Goal: Task Accomplishment & Management: Manage account settings

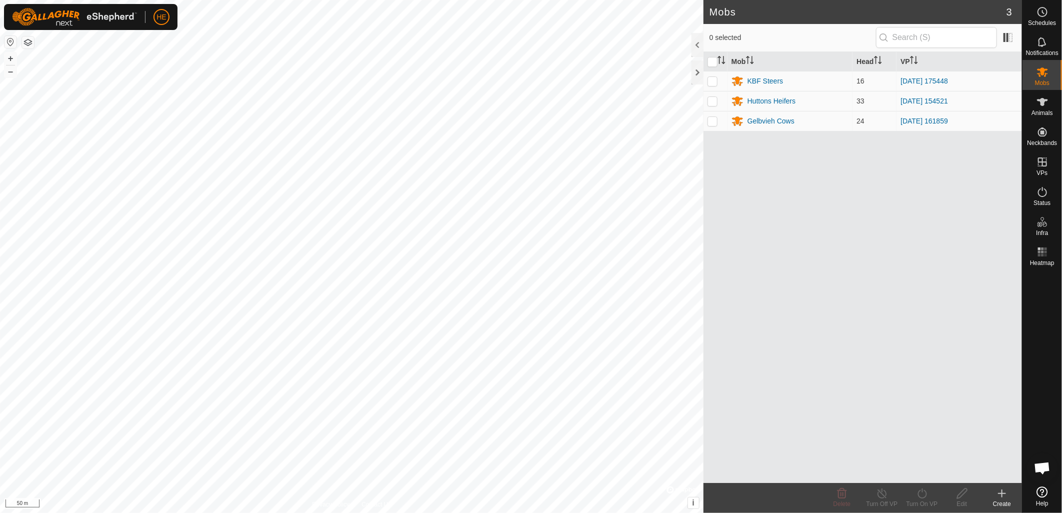
scroll to position [454, 0]
click at [1042, 166] on icon at bounding box center [1042, 162] width 9 height 9
click at [980, 167] on link "In Rotation" at bounding box center [980, 162] width 86 height 20
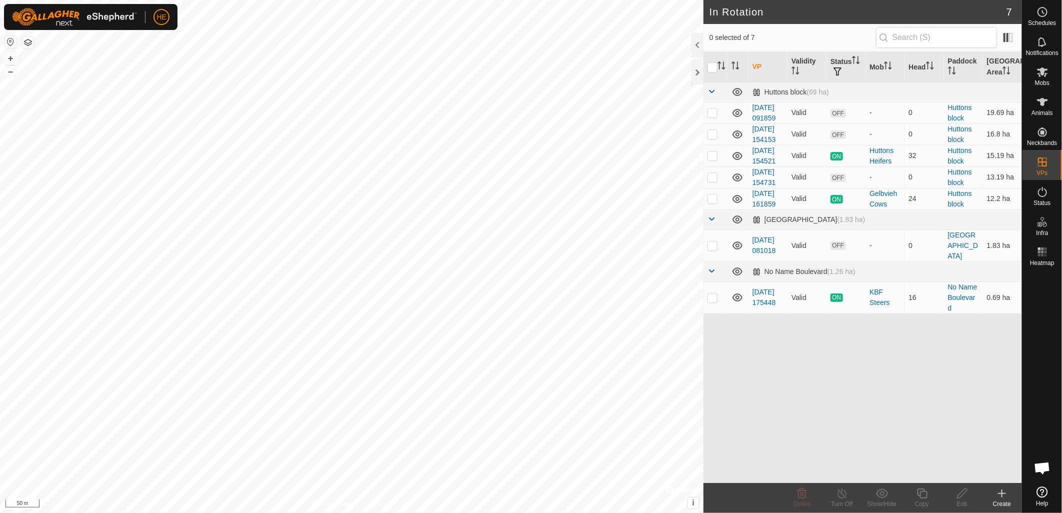
click at [1002, 500] on div "Create" at bounding box center [1002, 504] width 40 height 9
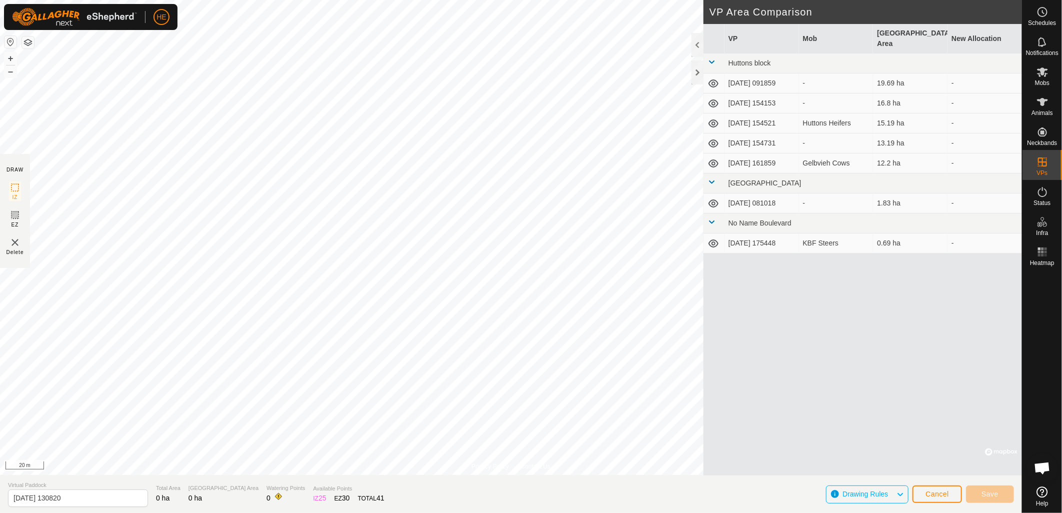
click at [270, 0] on html "HE Schedules Notifications Mobs Animals Neckbands VPs Status Infra Heatmap Help…" at bounding box center [531, 256] width 1062 height 513
click at [12, 194] on div "Privacy Policy Contact Us + – ⇧ i © Mapbox , © OpenStreetMap , Improve this map…" at bounding box center [511, 256] width 1022 height 513
click at [0, 397] on html "HE Schedules Notifications Mobs Animals Neckbands VPs Status Infra Heatmap Help…" at bounding box center [531, 256] width 1062 height 513
click at [0, 400] on html "HE Schedules Notifications Mobs Animals Neckbands VPs Status Infra Heatmap Help…" at bounding box center [531, 256] width 1062 height 513
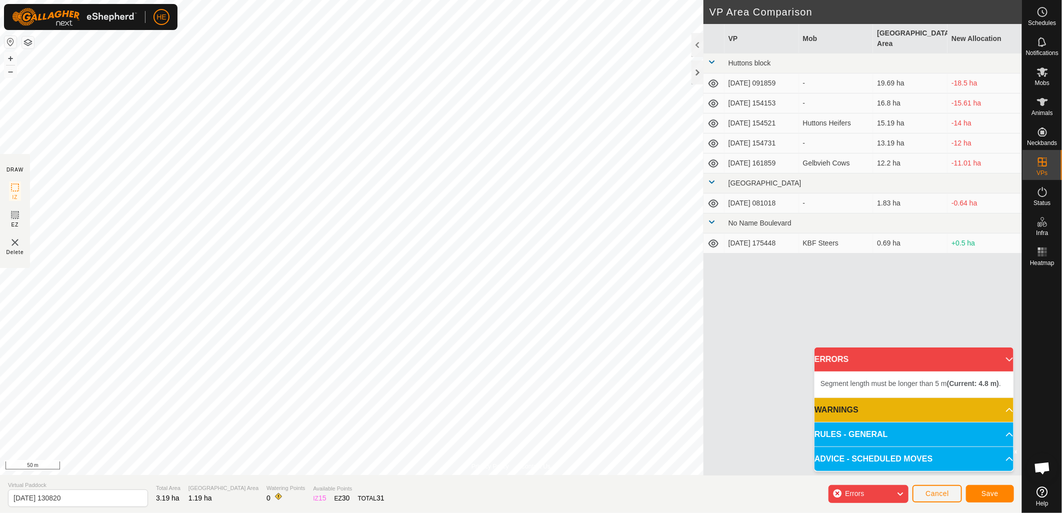
click at [392, 0] on html "HE Schedules Notifications Mobs Animals Neckbands VPs Status Infra Heatmap Help…" at bounding box center [531, 256] width 1062 height 513
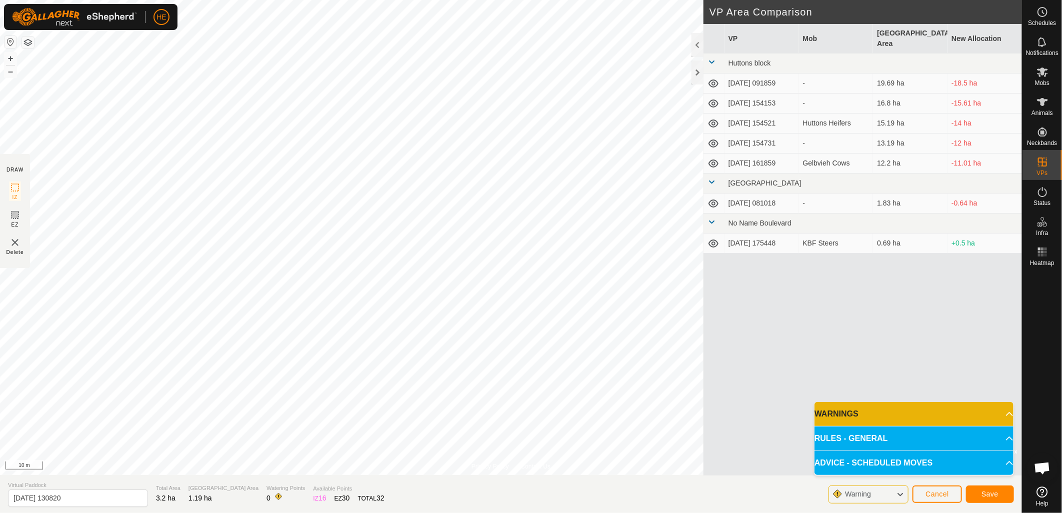
click at [0, 193] on html "HE Schedules Notifications Mobs Animals Neckbands VPs Status Infra Heatmap Help…" at bounding box center [531, 256] width 1062 height 513
click at [987, 493] on span "Save" at bounding box center [990, 494] width 17 height 8
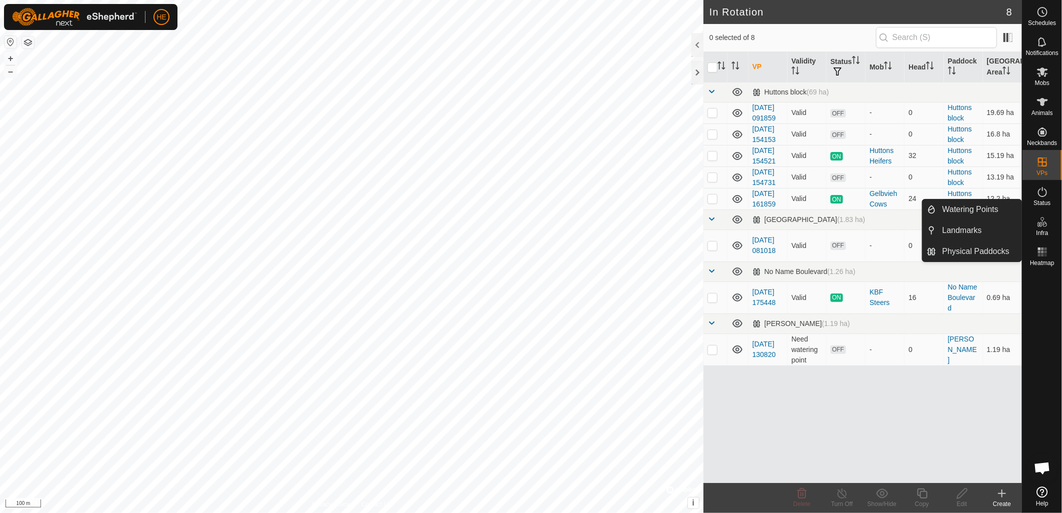
click at [1039, 228] on icon at bounding box center [1043, 222] width 12 height 12
click at [949, 212] on link "Watering Points" at bounding box center [980, 210] width 86 height 20
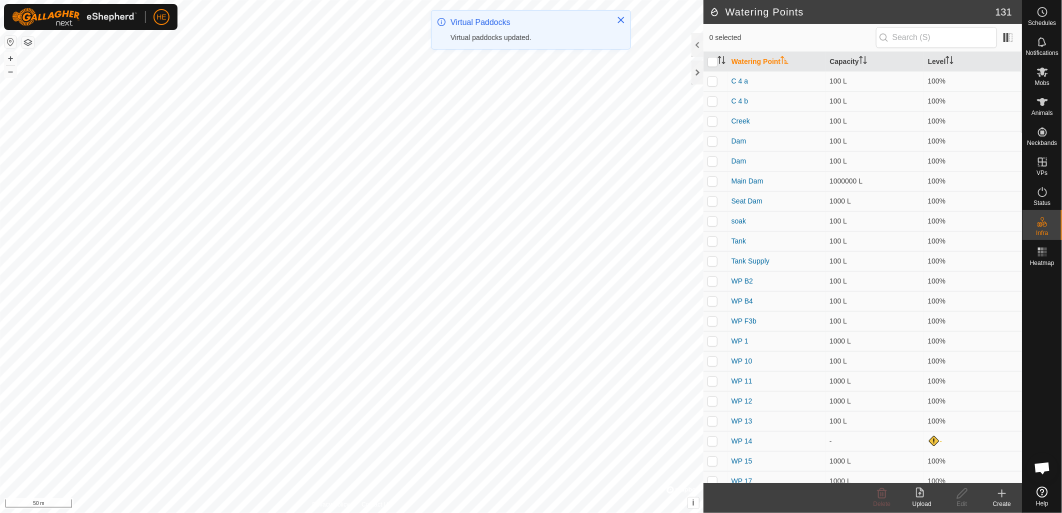
click at [998, 500] on div "Create" at bounding box center [1002, 504] width 40 height 9
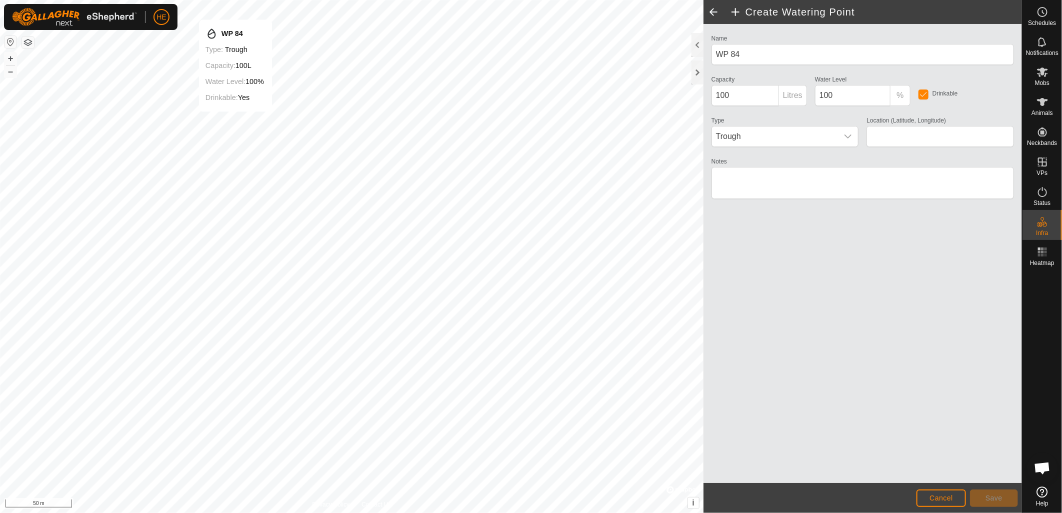
type input "-32.472407, 115.980830"
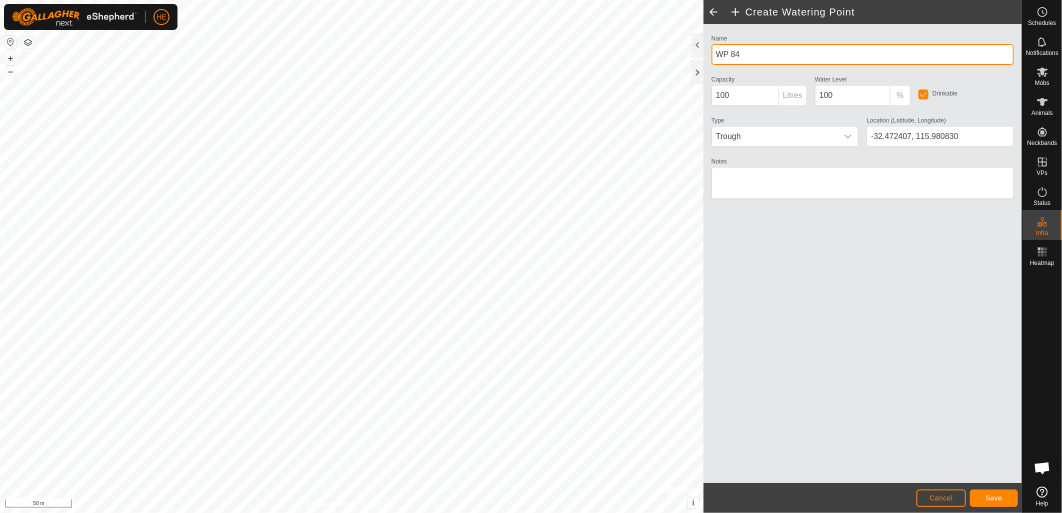
drag, startPoint x: 722, startPoint y: 53, endPoint x: 707, endPoint y: 53, distance: 15.0
click at [708, 53] on div "Name WP 84" at bounding box center [863, 48] width 311 height 33
type input "Creek"
click at [995, 499] on span "Save" at bounding box center [994, 498] width 17 height 8
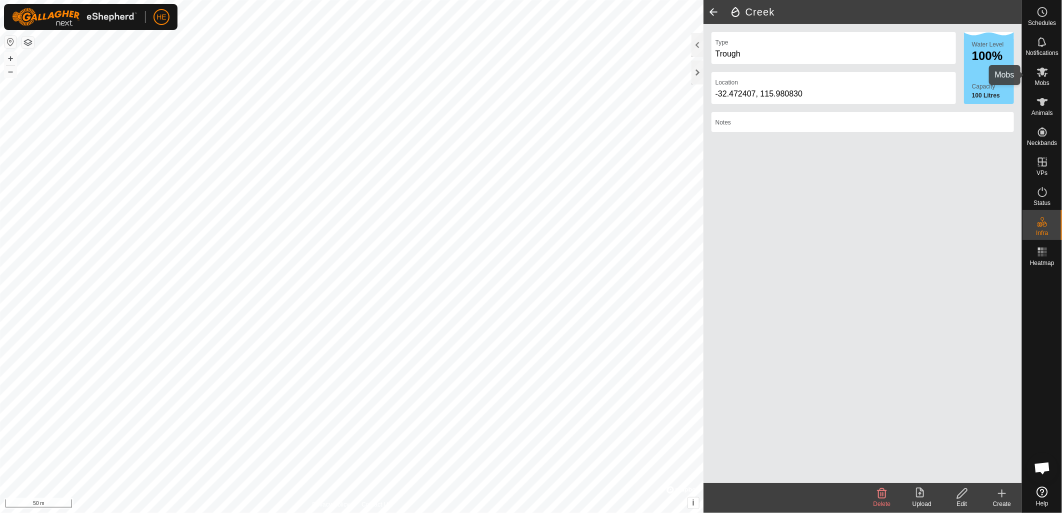
click at [1043, 80] on span "Mobs" at bounding box center [1042, 83] width 15 height 6
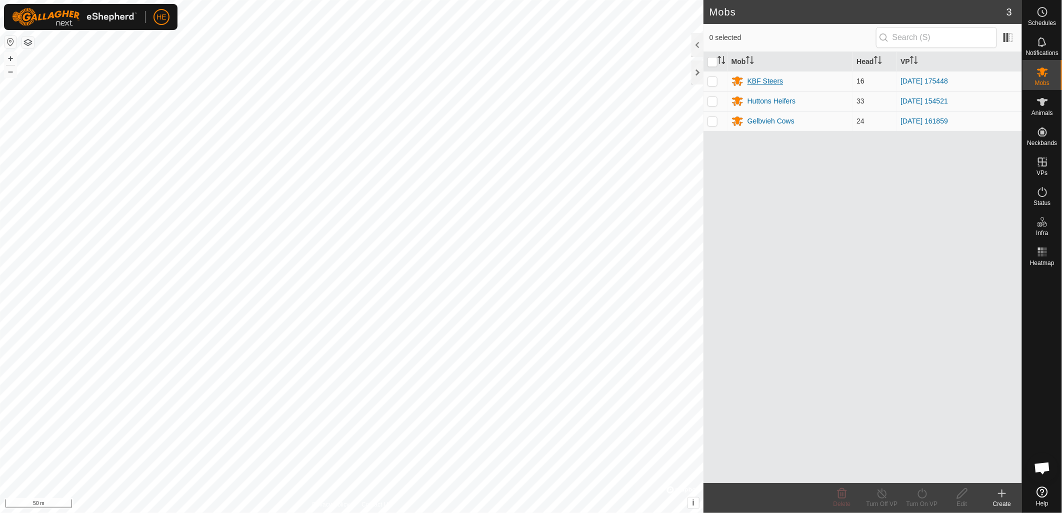
click at [773, 82] on div "KBF Steers" at bounding box center [766, 81] width 36 height 11
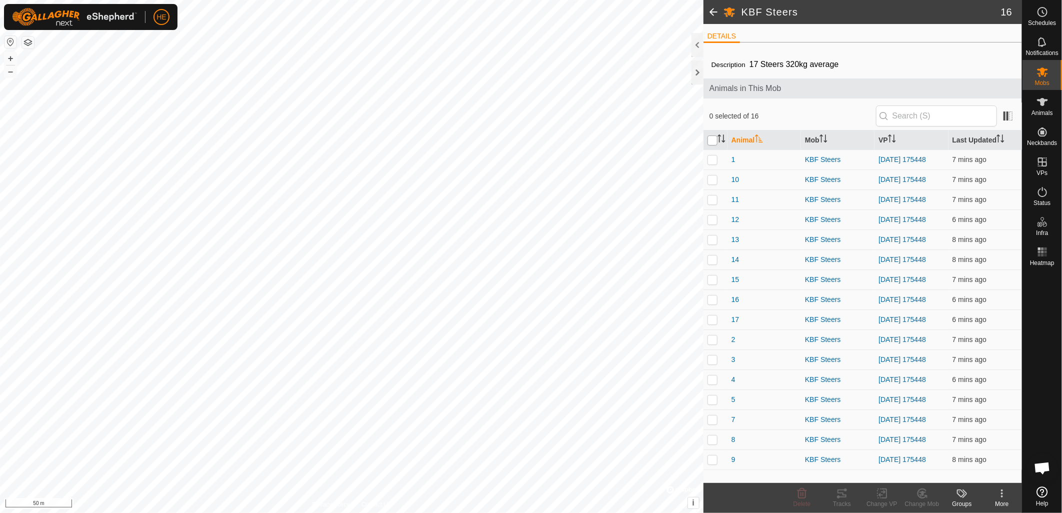
click at [713, 141] on input "checkbox" at bounding box center [713, 141] width 10 height 10
checkbox input "true"
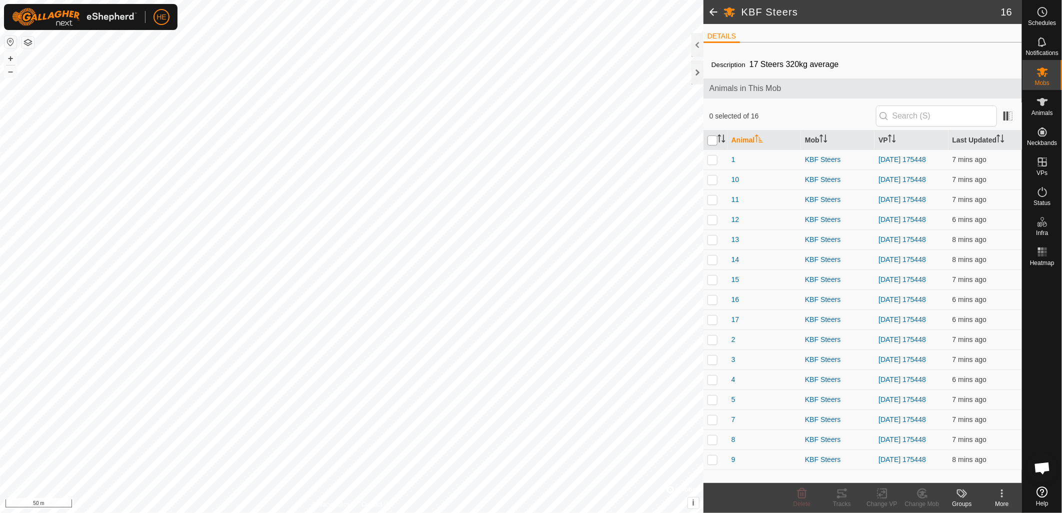
checkbox input "true"
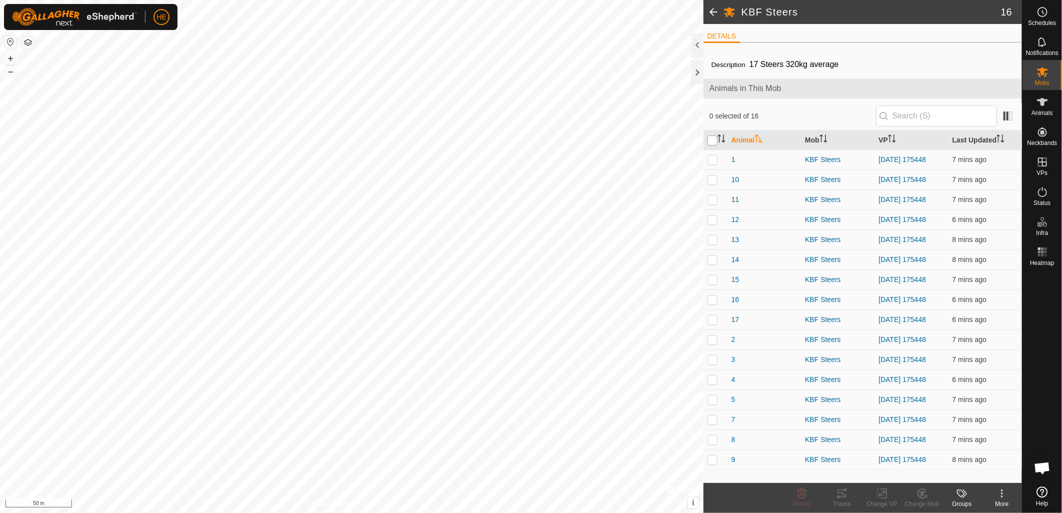
checkbox input "true"
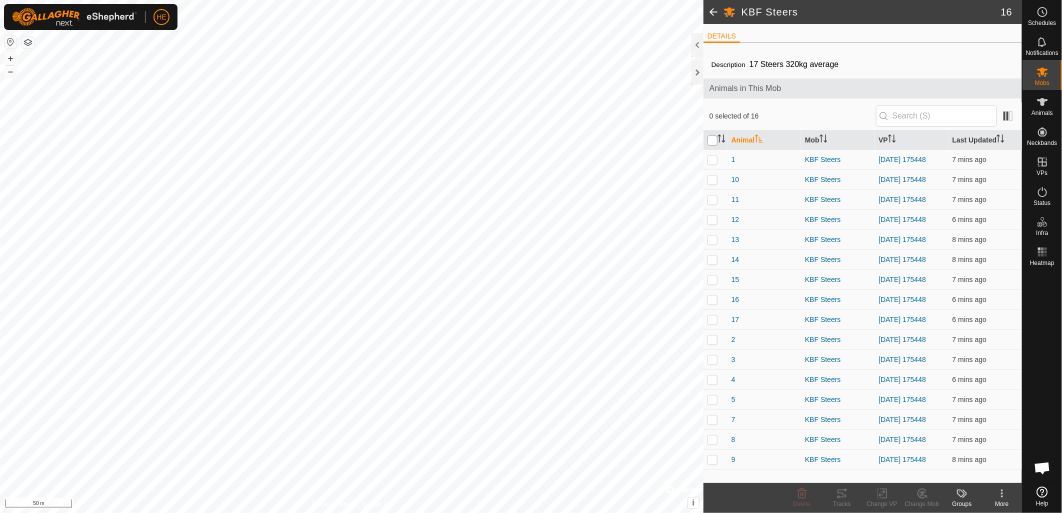
checkbox input "true"
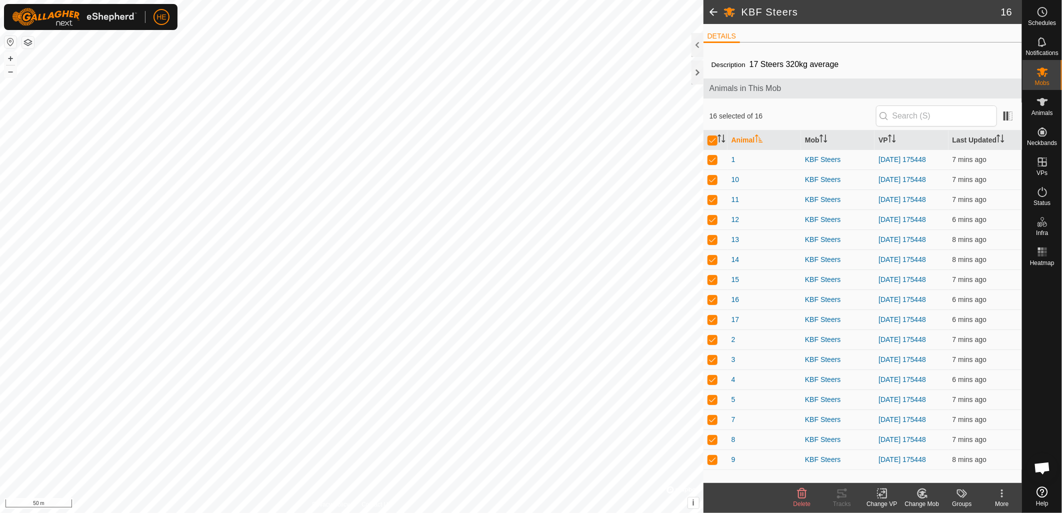
click at [884, 500] on div "Change VP" at bounding box center [882, 504] width 40 height 9
click at [886, 454] on link "Choose VP..." at bounding box center [912, 451] width 99 height 20
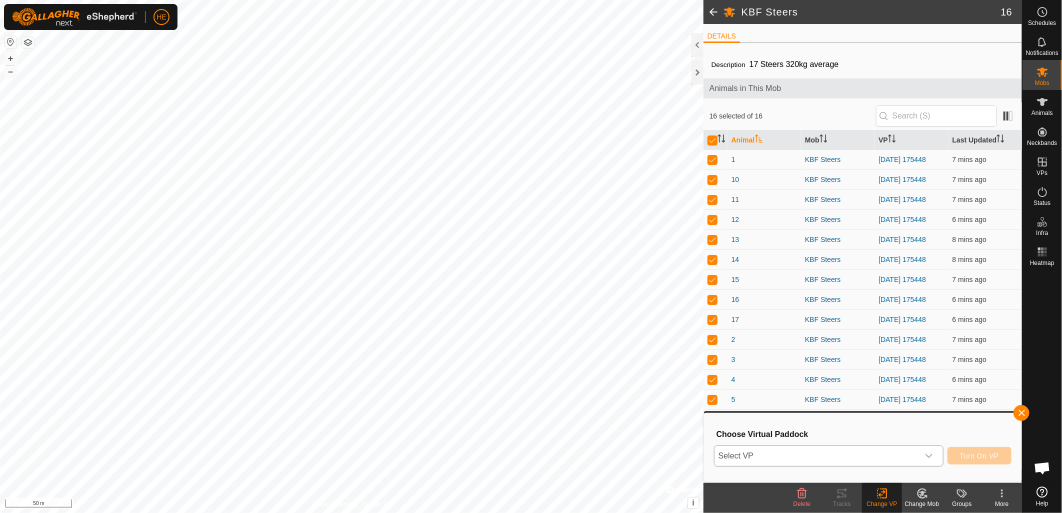
click at [864, 457] on span "Select VP" at bounding box center [817, 456] width 205 height 20
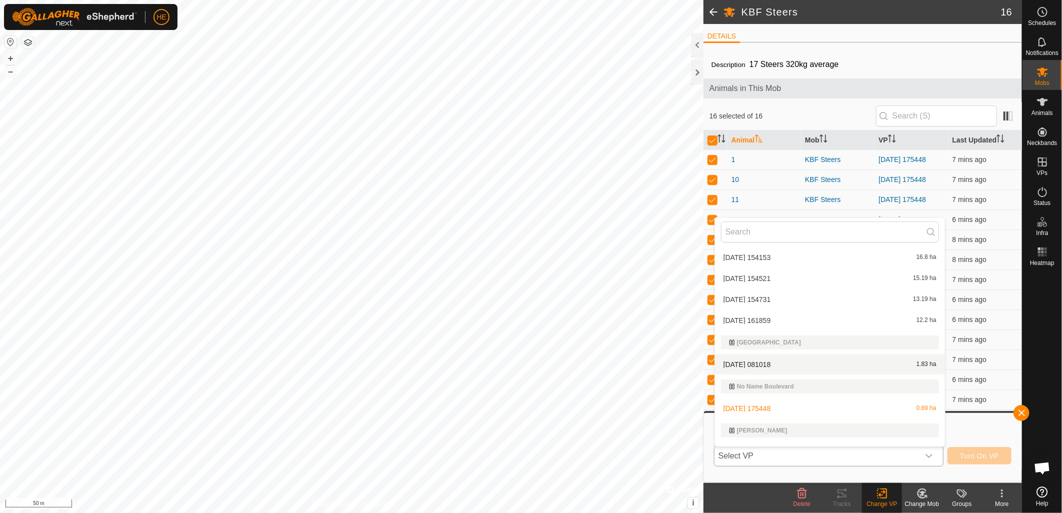
scroll to position [59, 0]
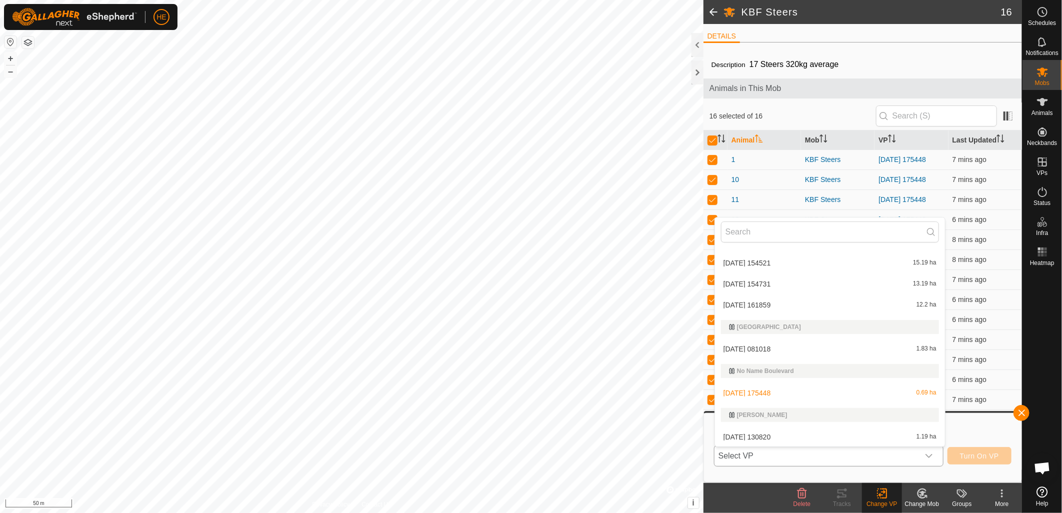
click at [758, 433] on li "[DATE] [DATE] 1.19 ha" at bounding box center [830, 437] width 230 height 20
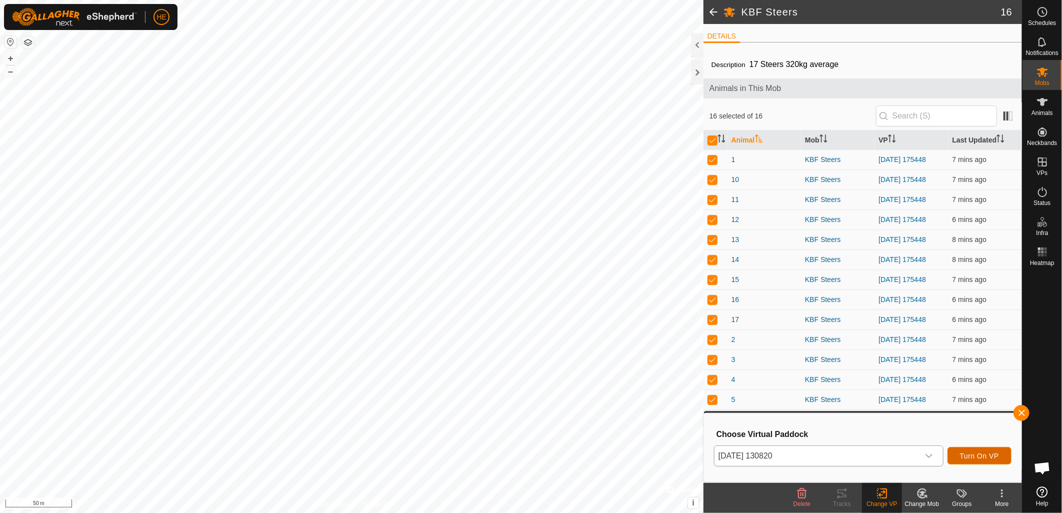
click at [971, 455] on span "Turn On VP" at bounding box center [979, 456] width 39 height 8
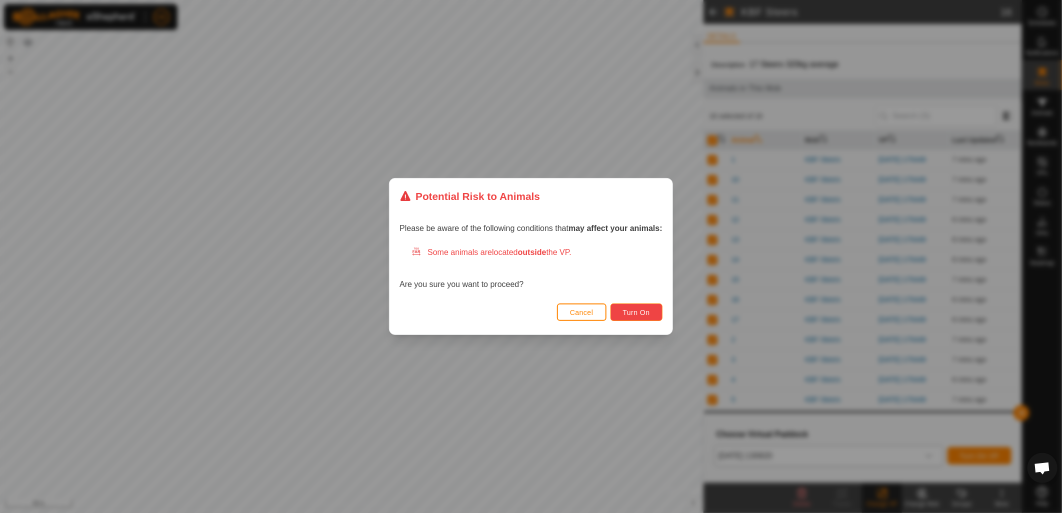
click at [623, 313] on span "Turn On" at bounding box center [636, 313] width 27 height 8
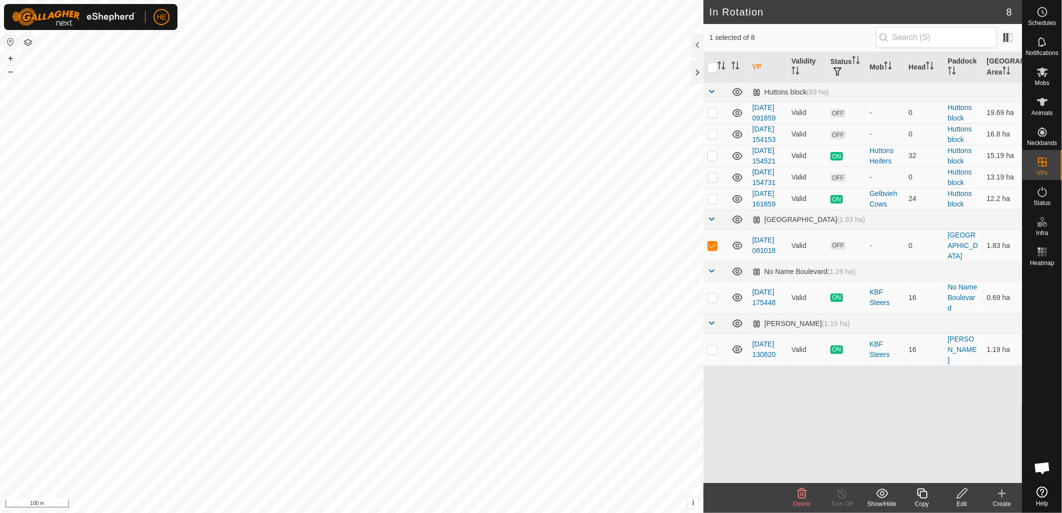
click at [798, 495] on icon at bounding box center [802, 494] width 12 height 12
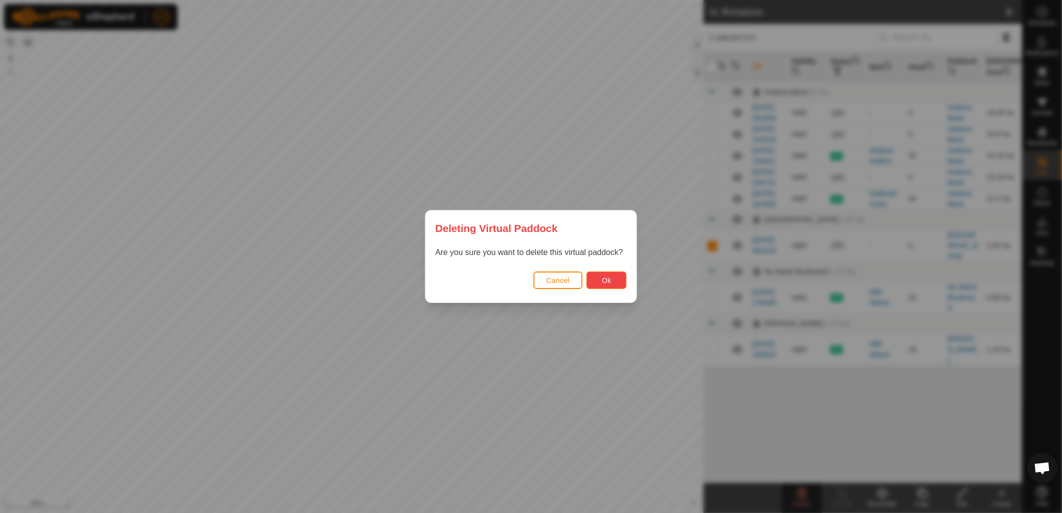
click at [596, 278] on button "Ok" at bounding box center [607, 281] width 40 height 18
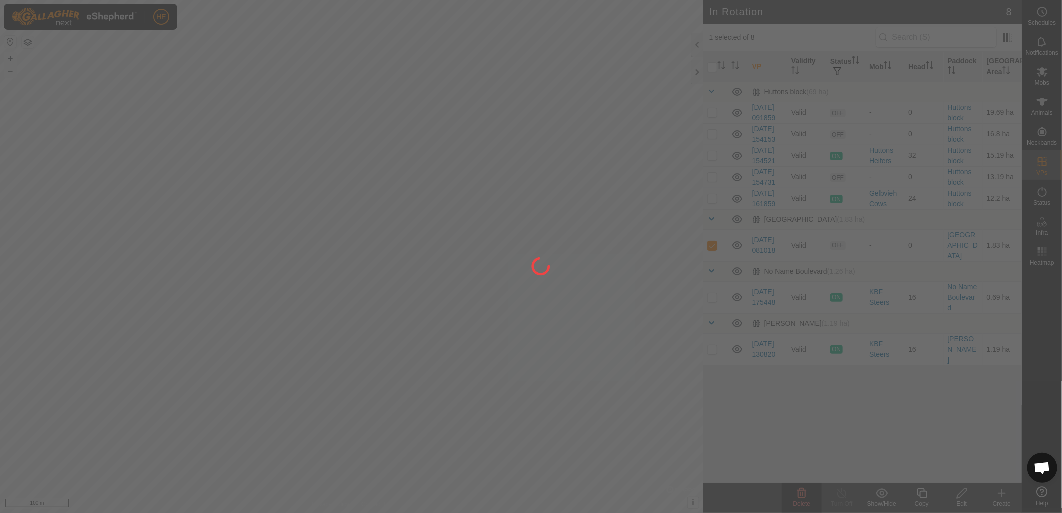
checkbox input "false"
